Goal: Task Accomplishment & Management: Complete application form

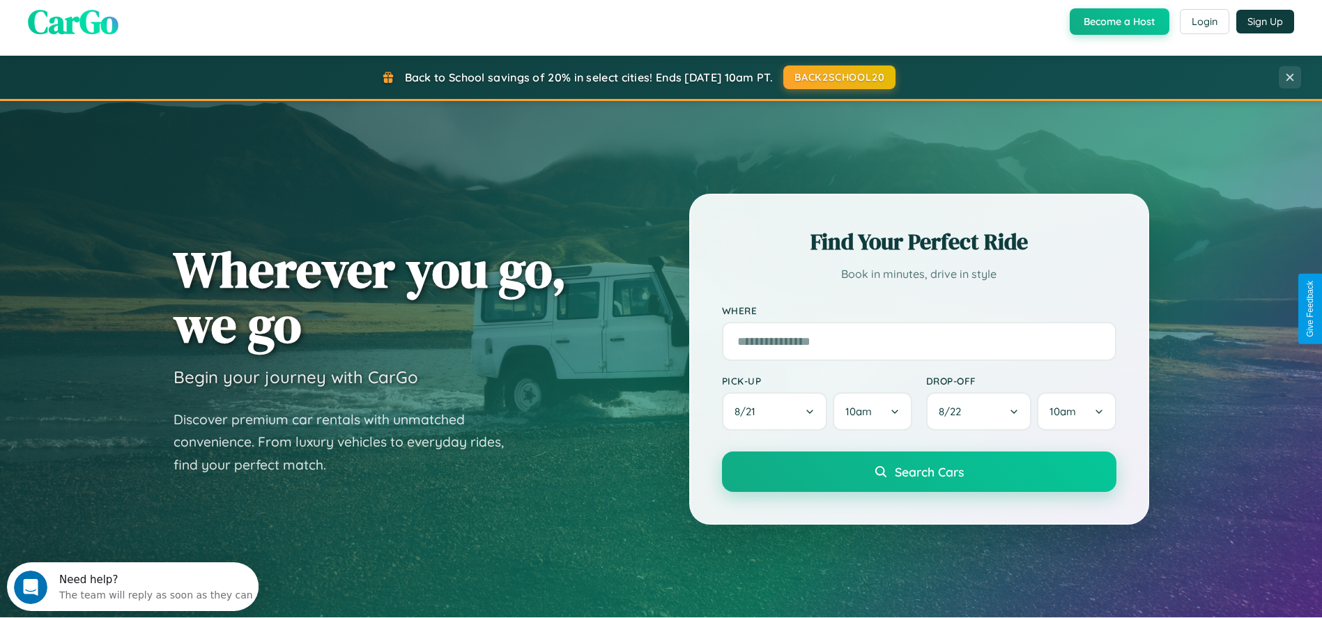
scroll to position [2676, 0]
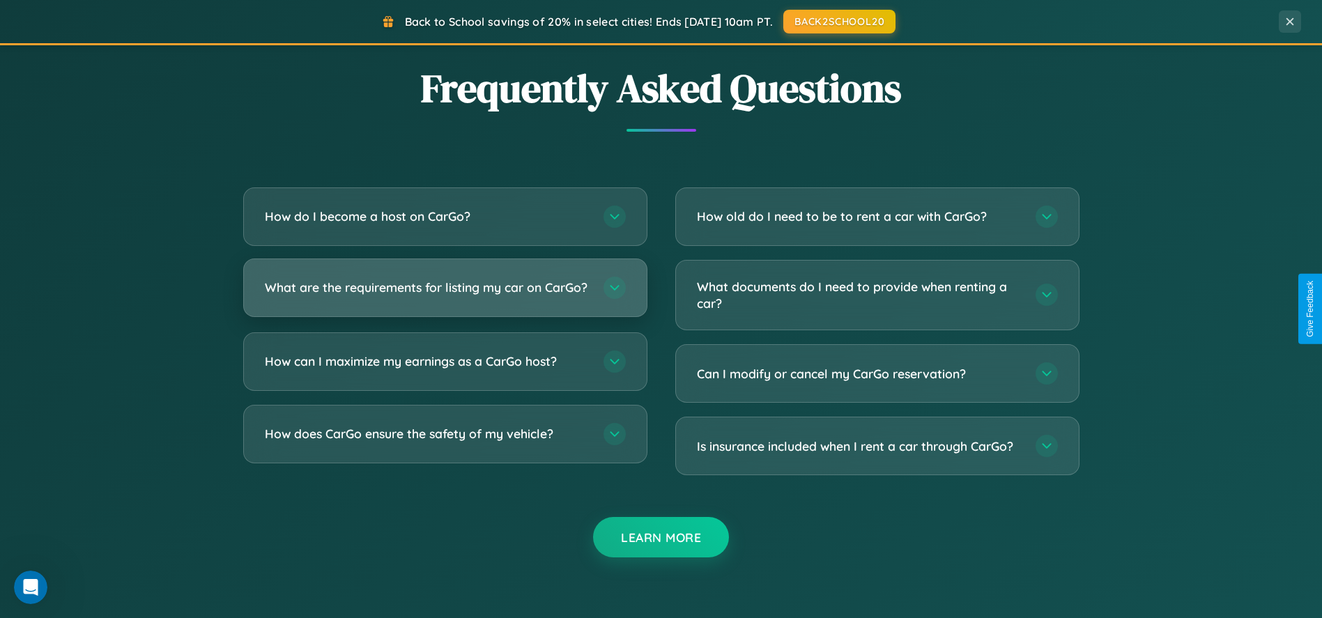
click at [444, 293] on h3 "What are the requirements for listing my car on CarGo?" at bounding box center [427, 287] width 325 height 17
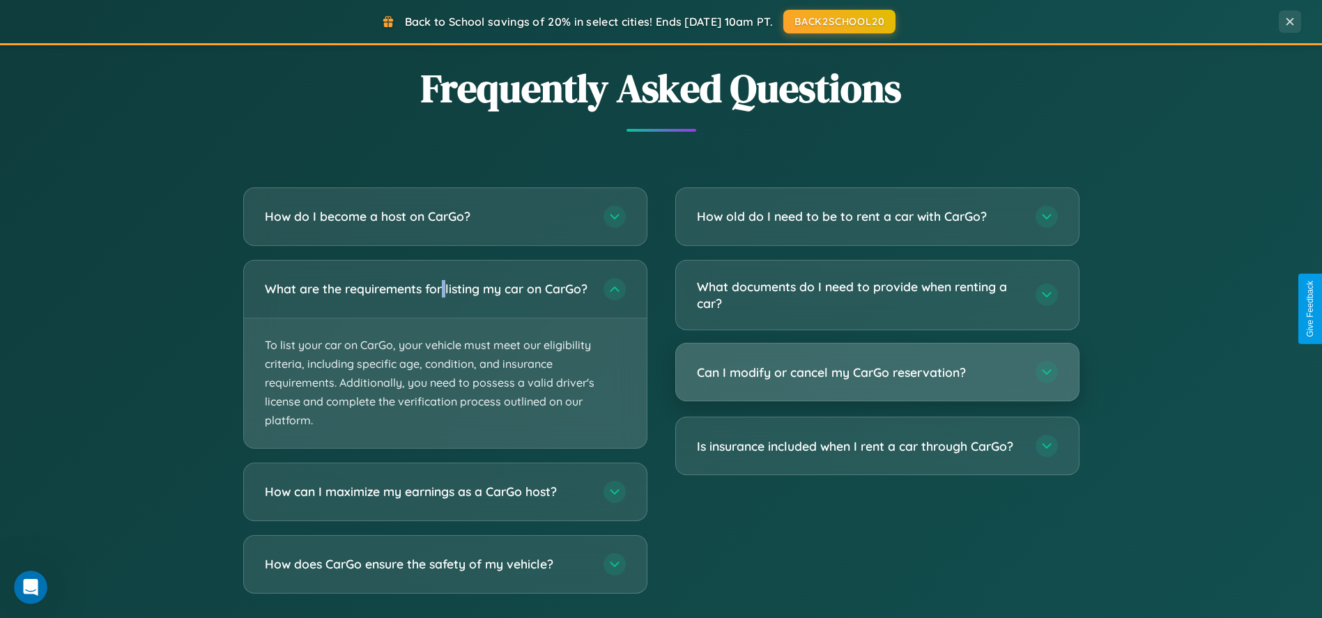
click at [876, 373] on h3 "Can I modify or cancel my CarGo reservation?" at bounding box center [859, 372] width 325 height 17
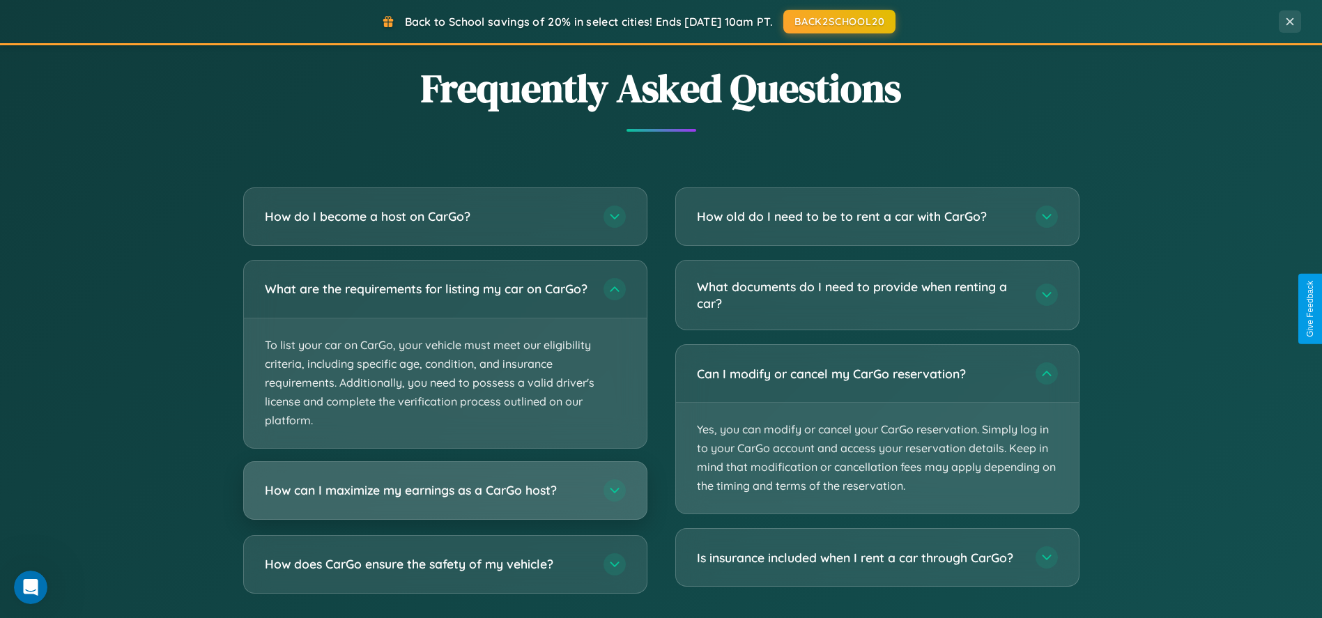
click at [444, 499] on h3 "How can I maximize my earnings as a CarGo host?" at bounding box center [427, 489] width 325 height 17
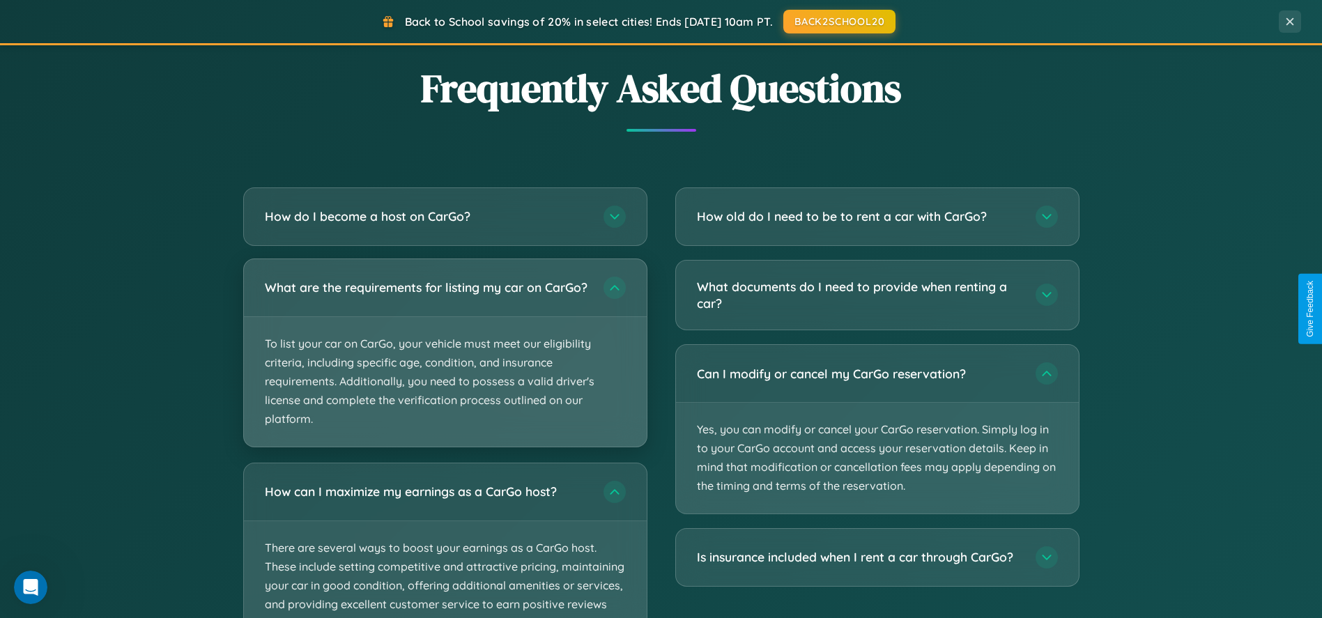
click at [444, 359] on p "To list your car on CarGo, your vehicle must meet our eligibility criteria, inc…" at bounding box center [445, 382] width 403 height 130
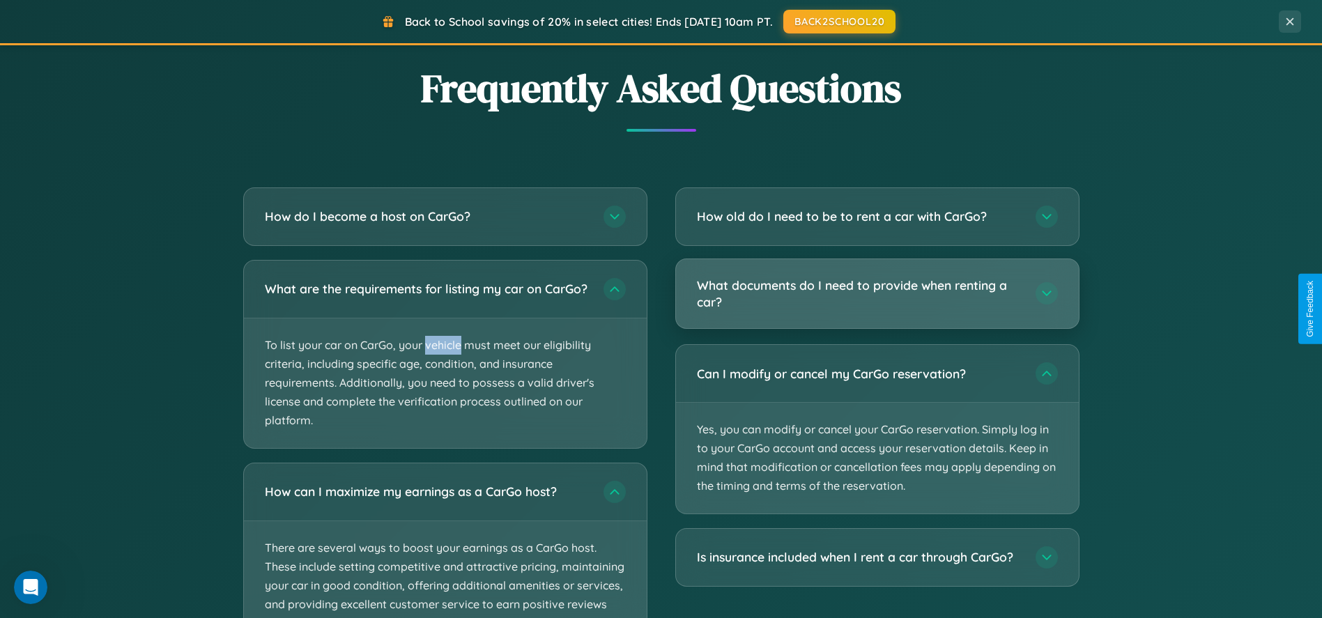
click at [876, 295] on h3 "What documents do I need to provide when renting a car?" at bounding box center [859, 294] width 325 height 34
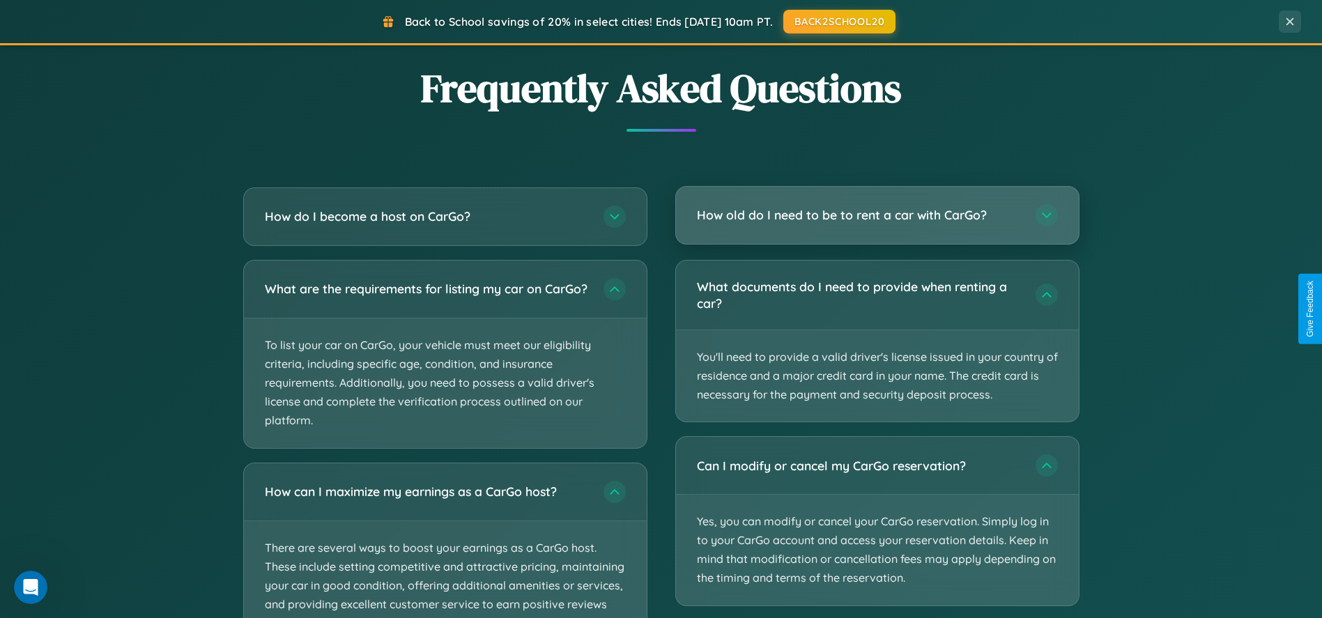
click at [876, 216] on h3 "How old do I need to be to rent a car with CarGo?" at bounding box center [859, 214] width 325 height 17
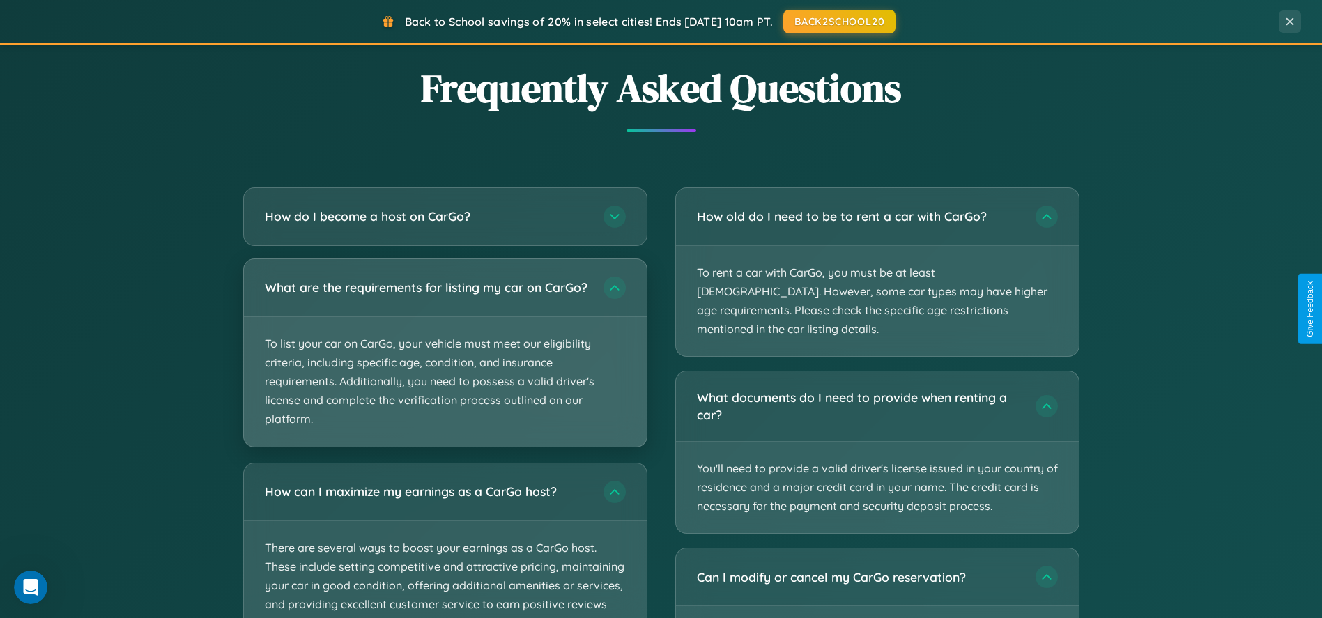
click at [444, 359] on p "To list your car on CarGo, your vehicle must meet our eligibility criteria, inc…" at bounding box center [445, 382] width 403 height 130
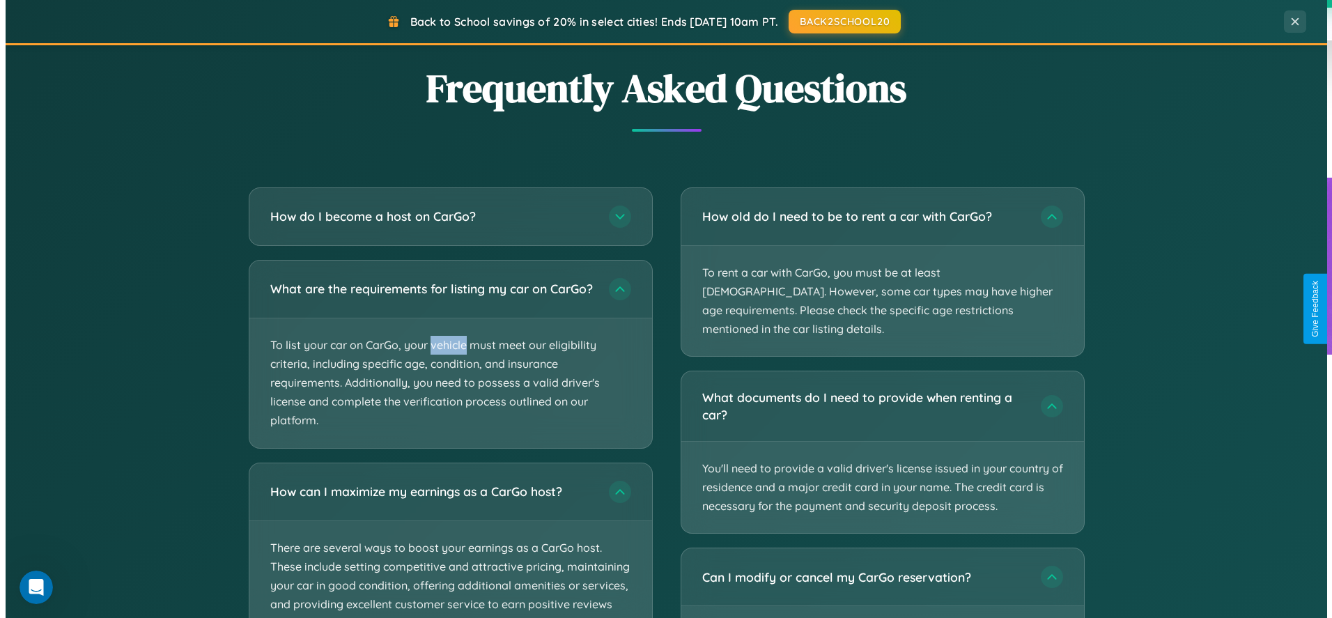
scroll to position [0, 0]
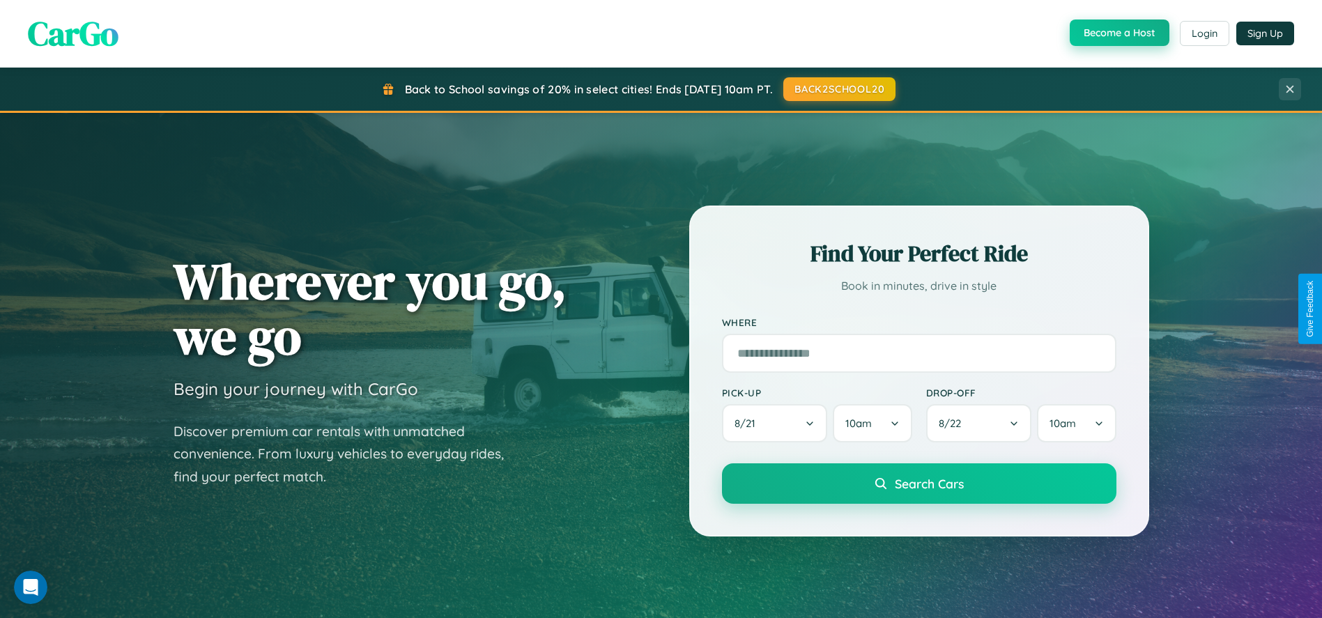
click at [1117, 33] on button "Become a Host" at bounding box center [1119, 33] width 100 height 26
